Goal: Navigation & Orientation: Find specific page/section

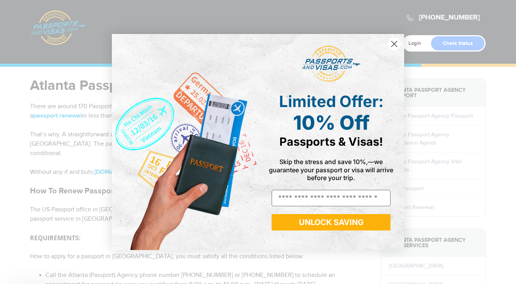
click at [179, 206] on img "POPUP Form" at bounding box center [185, 142] width 146 height 216
click at [179, 211] on img "POPUP Form" at bounding box center [185, 142] width 146 height 216
click at [192, 207] on img "POPUP Form" at bounding box center [185, 142] width 146 height 216
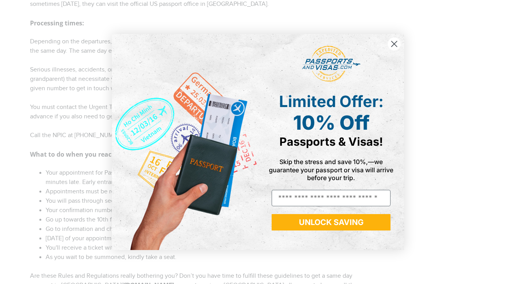
click at [266, 145] on div "10% Off Passports & Visas!" at bounding box center [331, 129] width 130 height 37
click at [231, 192] on img "POPUP Form" at bounding box center [185, 142] width 146 height 216
drag, startPoint x: 195, startPoint y: 186, endPoint x: 219, endPoint y: 208, distance: 32.9
click at [185, 190] on img "POPUP Form" at bounding box center [185, 142] width 146 height 216
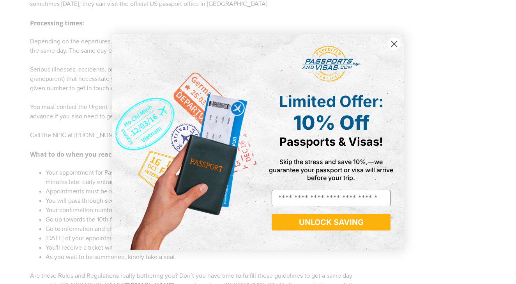
click at [185, 190] on img "POPUP Form" at bounding box center [185, 142] width 146 height 216
click at [177, 43] on div "Close dialog Limited Offer: 10% Off Passports & Visas! Skip the stress and save…" at bounding box center [258, 141] width 308 height 231
click at [181, 30] on div "Close dialog Limited Offer: 10% Off Passports & Visas! Skip the stress and save…" at bounding box center [258, 141] width 308 height 231
click at [281, 51] on div "POPUP Form" at bounding box center [331, 64] width 135 height 44
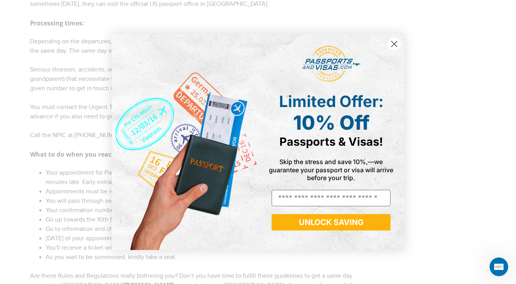
click at [98, 25] on div "Close dialog Limited Offer: 10% Off Passports & Visas! Skip the stress and save…" at bounding box center [258, 142] width 516 height 284
click at [98, 23] on div "Close dialog Limited Offer: 10% Off Passports & Visas! Skip the stress and save…" at bounding box center [258, 142] width 516 height 284
click at [90, 227] on div "Close dialog Limited Offer: 10% Off Passports & Visas! Skip the stress and save…" at bounding box center [258, 142] width 516 height 284
drag, startPoint x: 83, startPoint y: 227, endPoint x: 112, endPoint y: 244, distance: 33.6
click at [112, 244] on div "Close dialog Limited Offer: 10% Off Passports & Visas! Skip the stress and save…" at bounding box center [258, 142] width 516 height 284
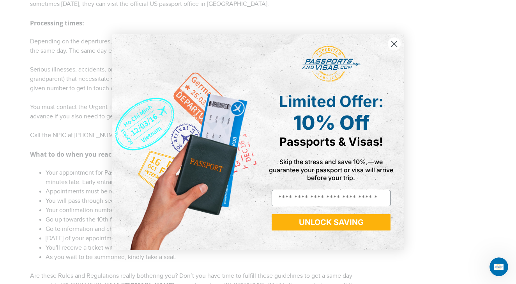
click at [109, 232] on div "Close dialog Limited Offer: 10% Off Passports & Visas! Skip the stress and save…" at bounding box center [258, 141] width 308 height 231
click at [110, 229] on div "Close dialog Limited Offer: 10% Off Passports & Visas! Skip the stress and save…" at bounding box center [258, 141] width 308 height 231
click at [258, 66] on div "Limited Offer: 10% Off Passports & Visas! Skip the stress and save 10%,—we guar…" at bounding box center [328, 142] width 140 height 200
click at [131, 32] on div "Close dialog Limited Offer: 10% Off Passports & Visas! Skip the stress and save…" at bounding box center [258, 141] width 293 height 231
click at [131, 26] on div "Close dialog Limited Offer: 10% Off Passports & Visas! Skip the stress and save…" at bounding box center [258, 142] width 516 height 284
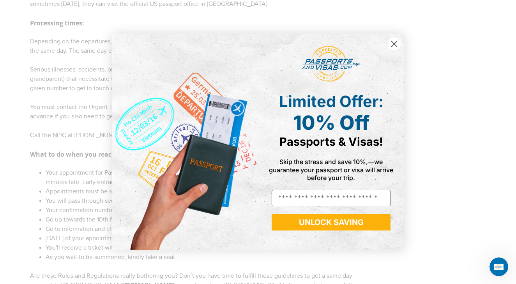
click at [131, 32] on div "Close dialog Limited Offer: 10% Off Passports & Visas! Skip the stress and save…" at bounding box center [258, 141] width 293 height 231
click at [131, 157] on img "POPUP Form" at bounding box center [185, 142] width 146 height 216
click at [113, 204] on img "POPUP Form" at bounding box center [185, 142] width 146 height 216
click at [401, 50] on div "Close dialog Limited Offer: 10% Off Passports & Visas! Skip the stress and save…" at bounding box center [258, 142] width 293 height 216
click at [370, 64] on div "POPUP Form" at bounding box center [331, 64] width 135 height 44
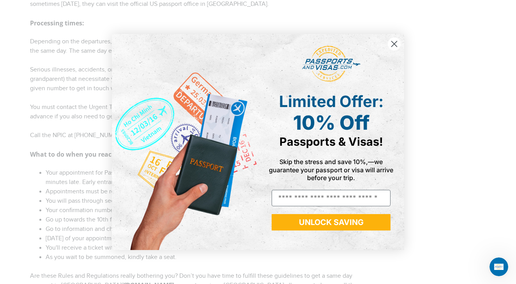
click at [337, 65] on img "POPUP Form" at bounding box center [331, 64] width 59 height 37
click at [209, 24] on div "Close dialog Limited Offer: 10% Off Passports & Visas! Skip the stress and save…" at bounding box center [258, 142] width 516 height 284
click at [147, 21] on div "Close dialog Limited Offer: 10% Off Passports & Visas! Skip the stress and save…" at bounding box center [258, 142] width 516 height 284
click at [124, 22] on div "Close dialog Limited Offer: 10% Off Passports & Visas! Skip the stress and save…" at bounding box center [258, 142] width 516 height 284
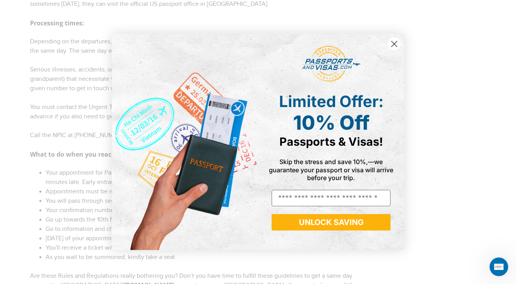
click at [124, 22] on div "Close dialog Limited Offer: 10% Off Passports & Visas! Skip the stress and save…" at bounding box center [258, 142] width 516 height 284
click at [395, 43] on icon "Close dialog" at bounding box center [394, 43] width 5 height 5
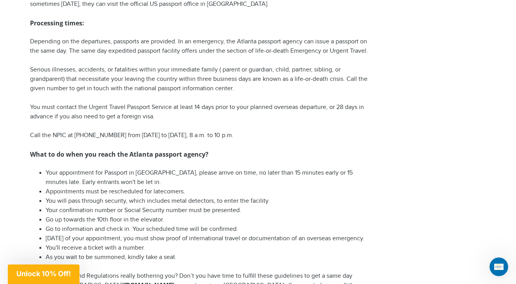
click at [394, 60] on circle "Close dialog" at bounding box center [394, 66] width 13 height 13
click at [396, 60] on circle "Close dialog" at bounding box center [394, 66] width 13 height 13
